Goal: Check status: Check status

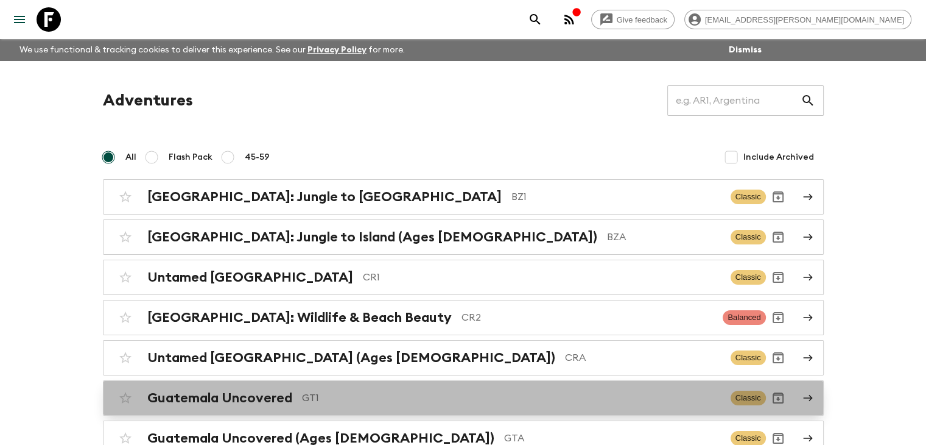
click at [294, 390] on div "Guatemala Uncovered GT1" at bounding box center [434, 398] width 574 height 16
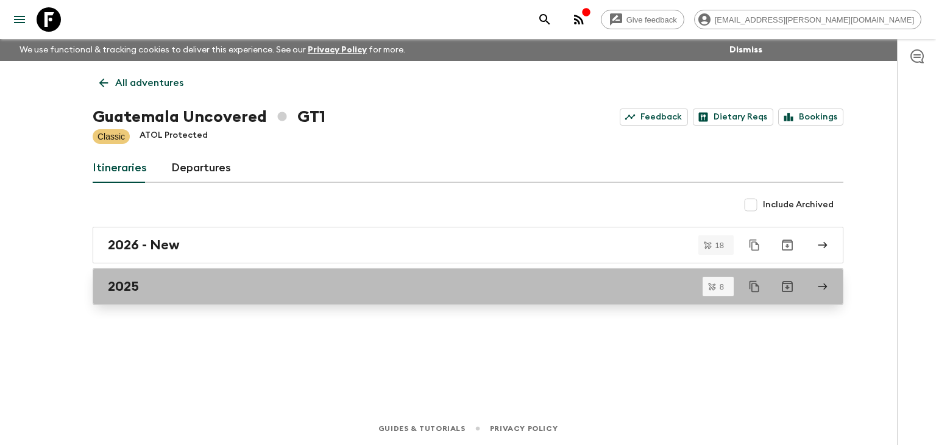
click at [125, 288] on h2 "2025" at bounding box center [123, 286] width 31 height 16
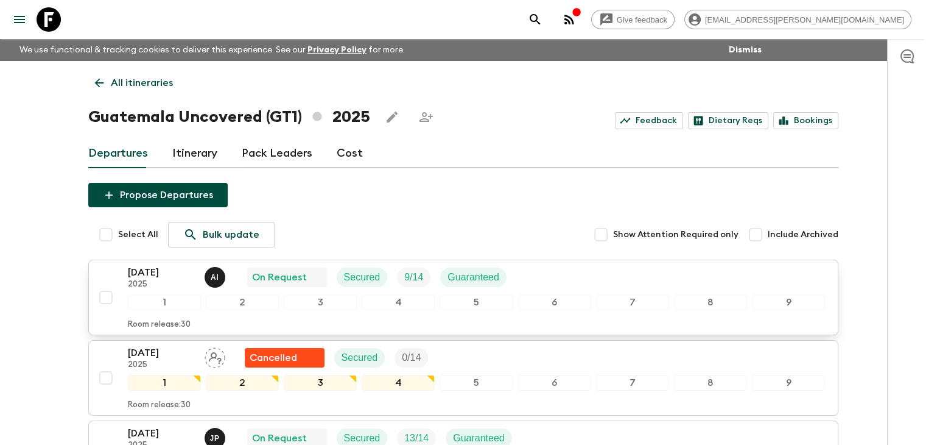
click at [165, 272] on p "[DATE]" at bounding box center [161, 272] width 67 height 15
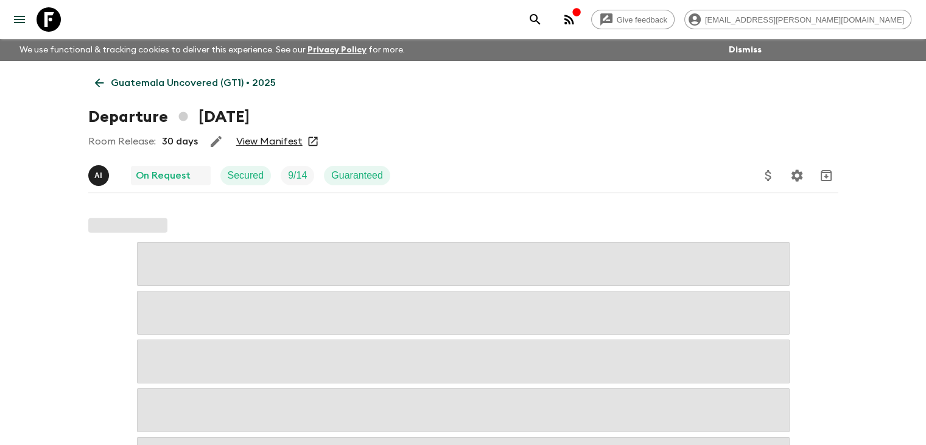
click at [282, 144] on link "View Manifest" at bounding box center [269, 141] width 66 height 12
